Goal: Information Seeking & Learning: Learn about a topic

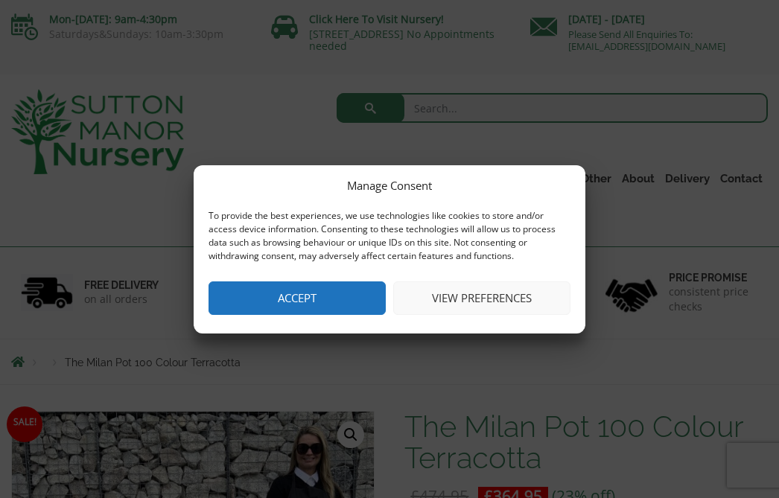
click at [325, 303] on button "Accept" at bounding box center [297, 299] width 177 height 34
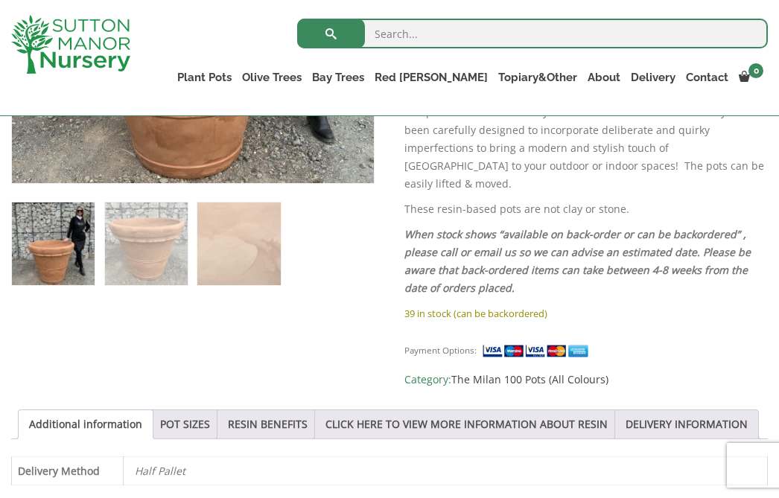
scroll to position [533, 0]
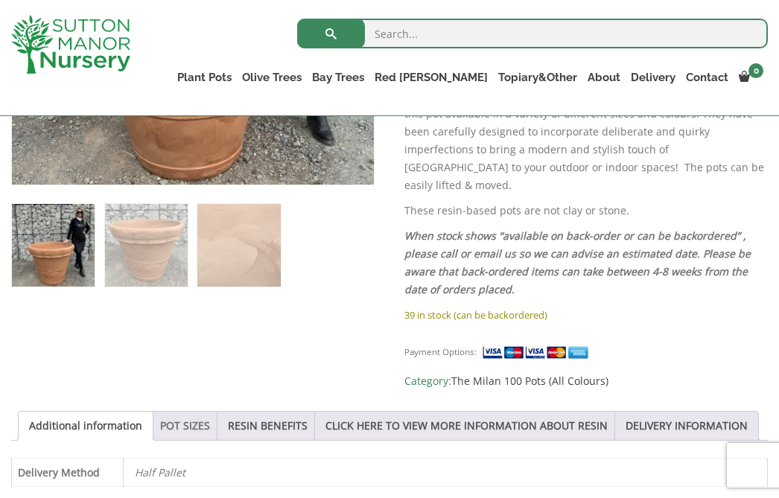
click at [160, 412] on link "POT SIZES" at bounding box center [185, 426] width 50 height 28
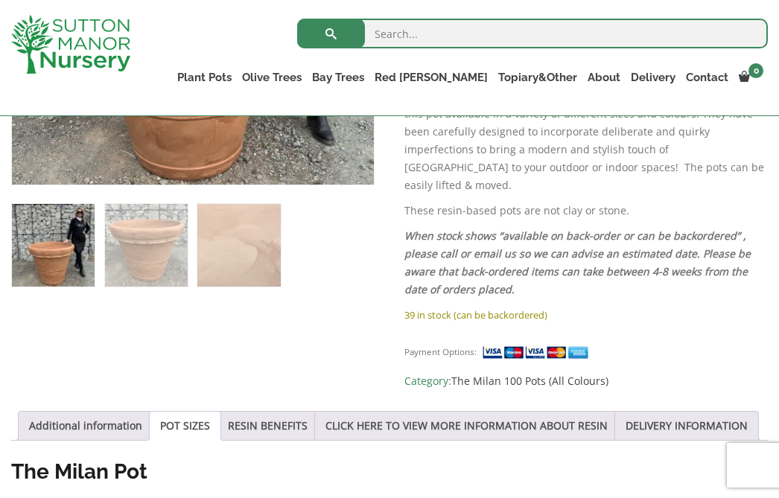
click at [622, 343] on div "Payment Options:" at bounding box center [515, 352] width 223 height 19
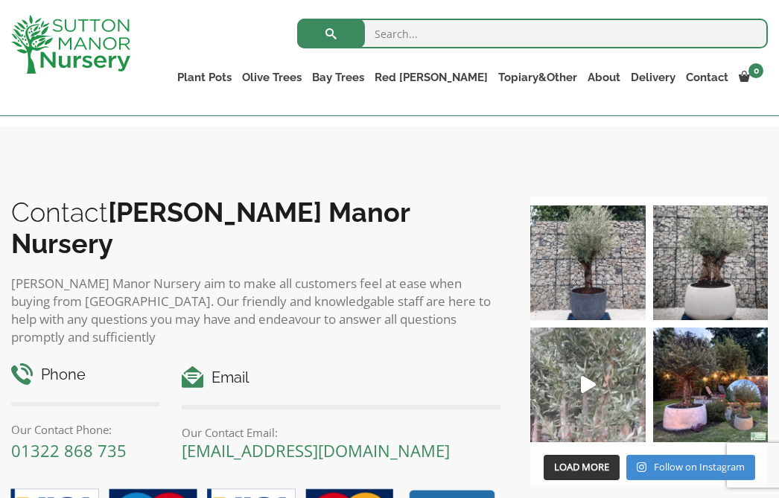
scroll to position [1665, 0]
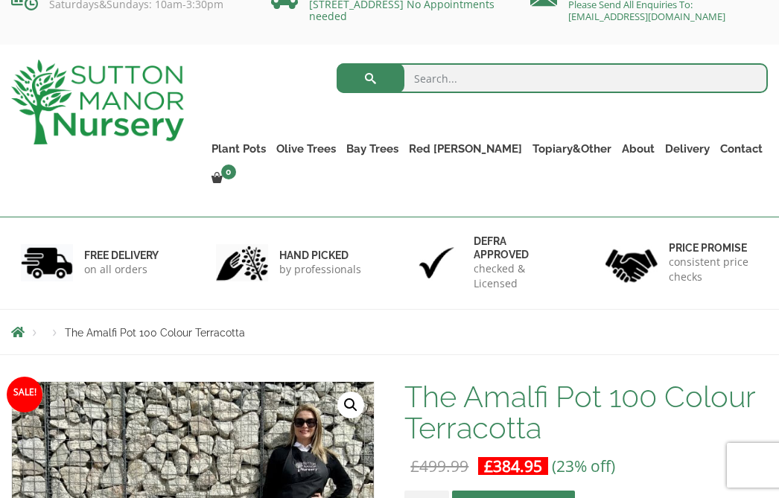
scroll to position [24, 0]
